Goal: Information Seeking & Learning: Learn about a topic

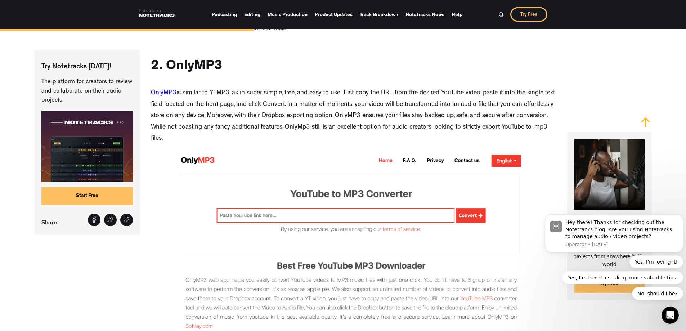
scroll to position [1255, 0]
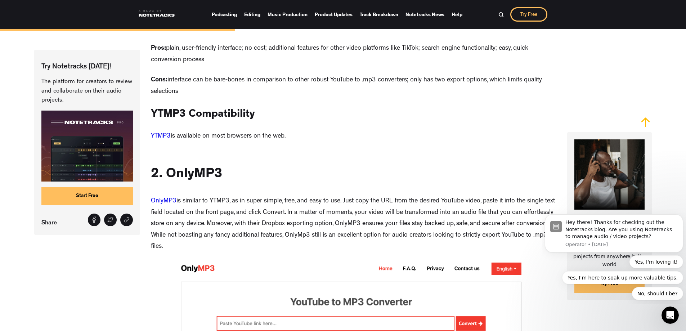
click at [151, 140] on link "YTMP3" at bounding box center [161, 136] width 20 height 6
click at [156, 140] on link "YTMP3" at bounding box center [161, 136] width 20 height 6
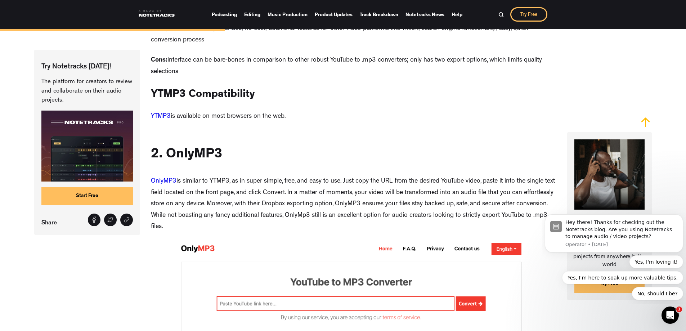
scroll to position [1254, 0]
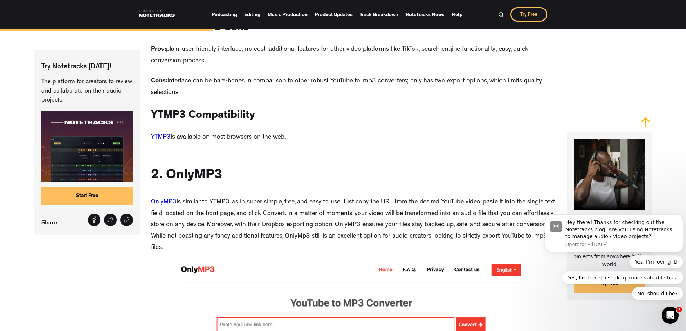
click at [158, 141] on link "YTMP3" at bounding box center [161, 137] width 20 height 6
click at [159, 141] on link "YTMP3" at bounding box center [161, 137] width 20 height 6
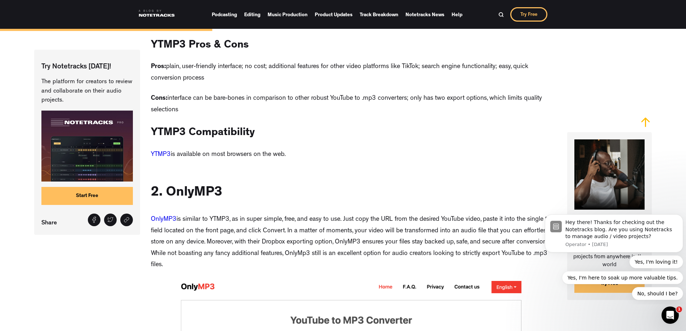
scroll to position [1254, 0]
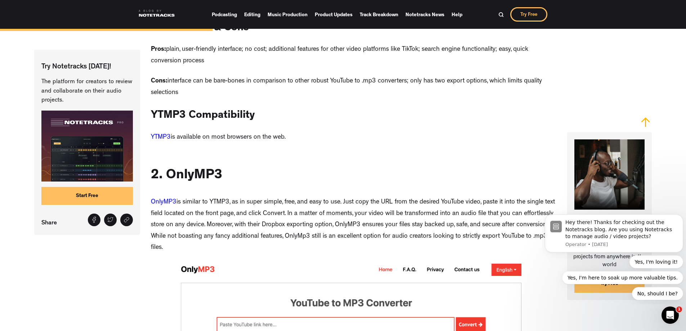
click at [154, 141] on link "YTMP3" at bounding box center [161, 137] width 20 height 6
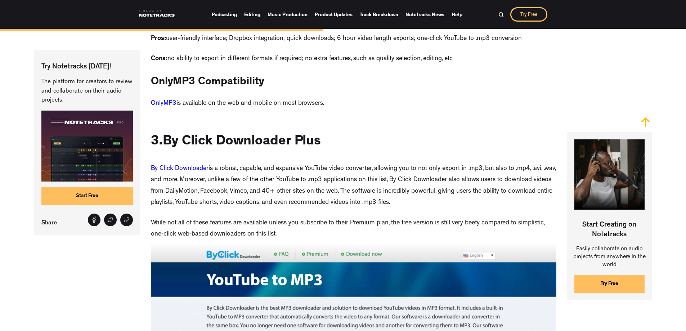
scroll to position [1254, 0]
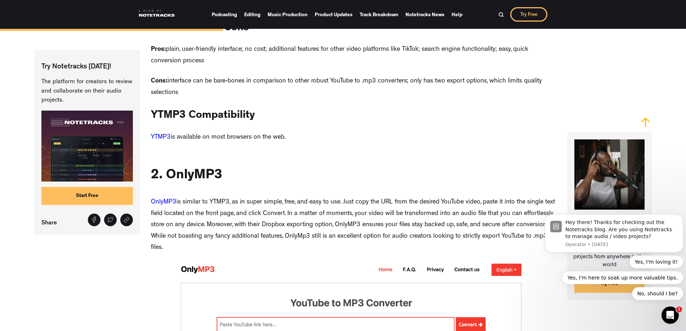
click at [158, 139] on link "YTMP3" at bounding box center [161, 137] width 20 height 6
click at [155, 141] on link "YTMP3" at bounding box center [161, 137] width 20 height 6
click at [163, 141] on link "YTMP3" at bounding box center [161, 137] width 20 height 6
click at [165, 140] on link "YTMP3" at bounding box center [161, 137] width 20 height 6
click at [161, 141] on link "YTMP3" at bounding box center [161, 137] width 20 height 6
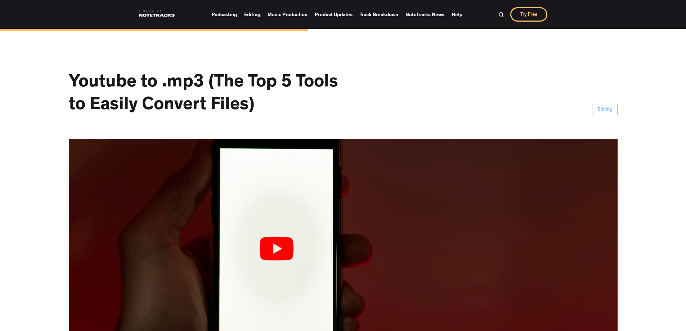
scroll to position [1254, 0]
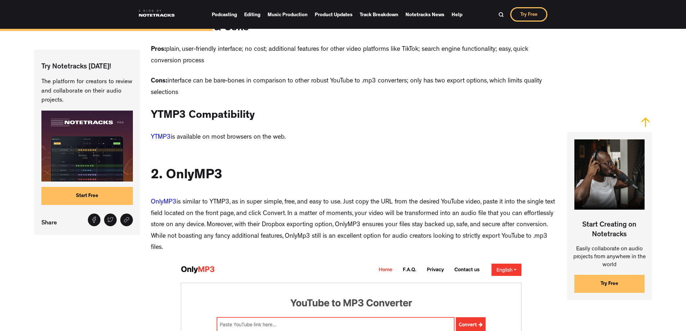
click at [160, 140] on link "YTMP3" at bounding box center [161, 137] width 20 height 6
